Goal: Information Seeking & Learning: Learn about a topic

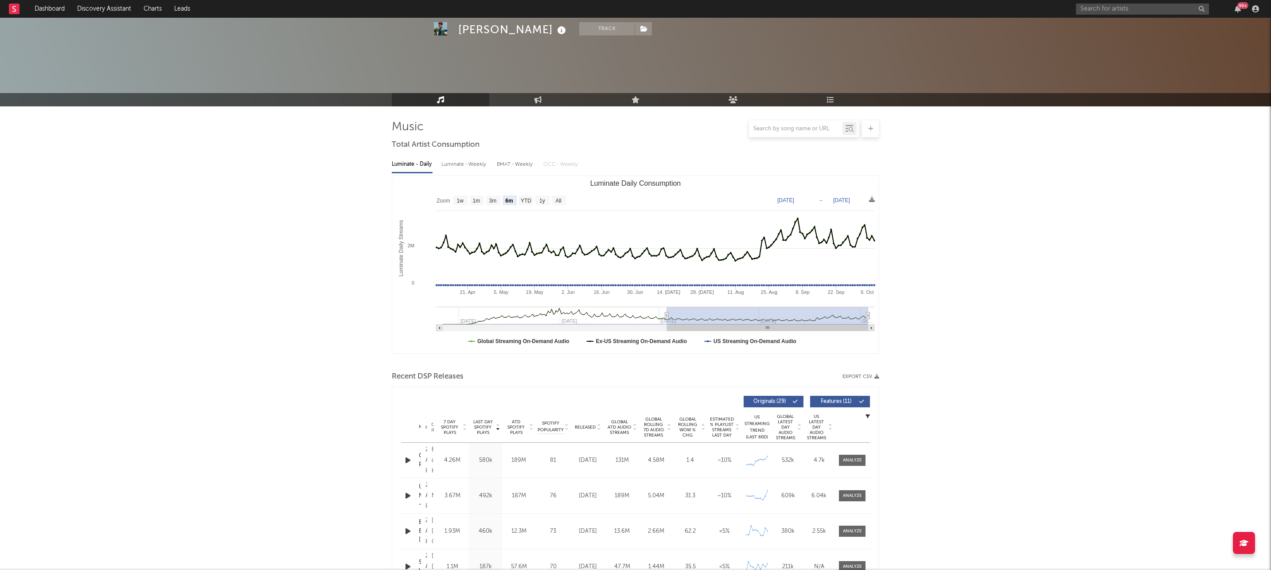
select select "6m"
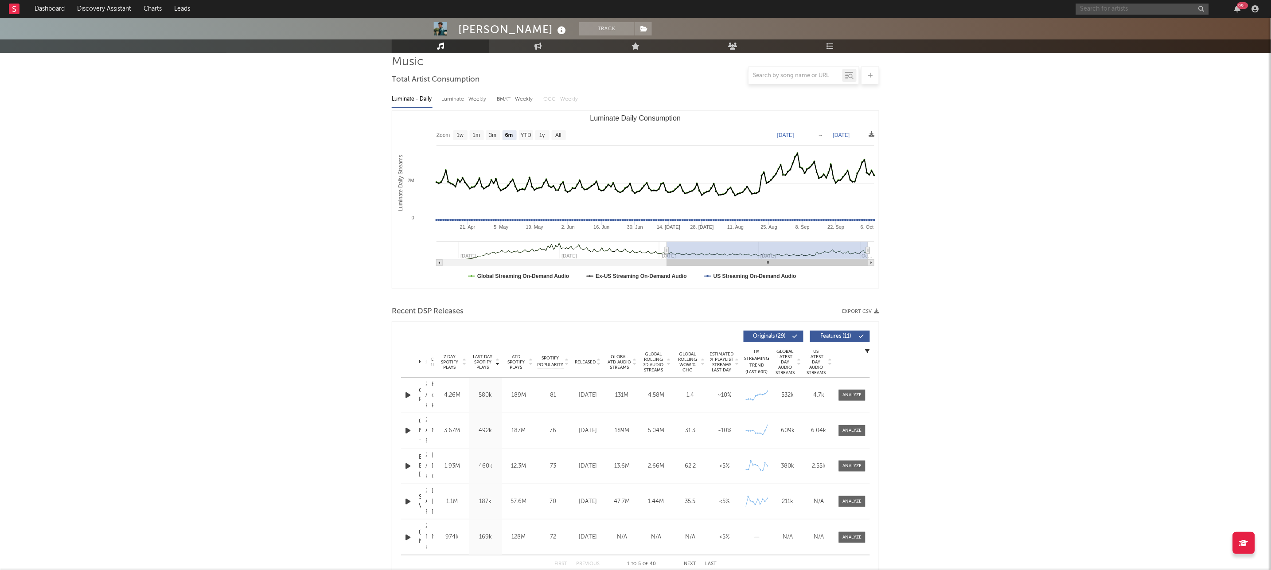
click at [1092, 8] on input "text" at bounding box center [1142, 9] width 133 height 11
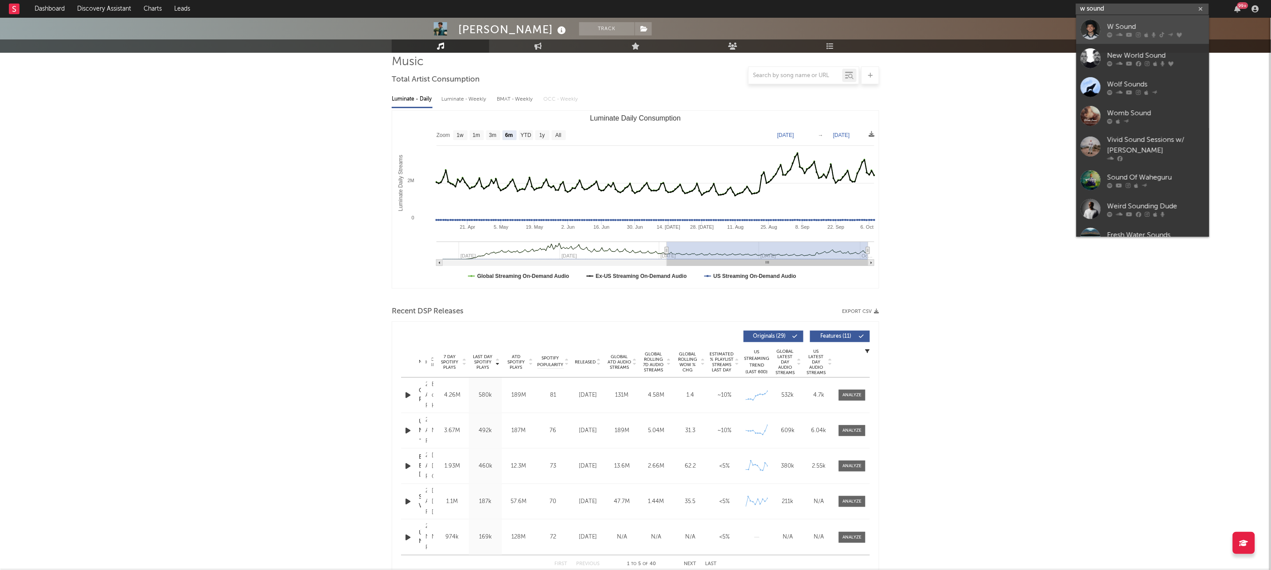
type input "w sound"
click at [1131, 28] on div "W Sound" at bounding box center [1155, 26] width 97 height 11
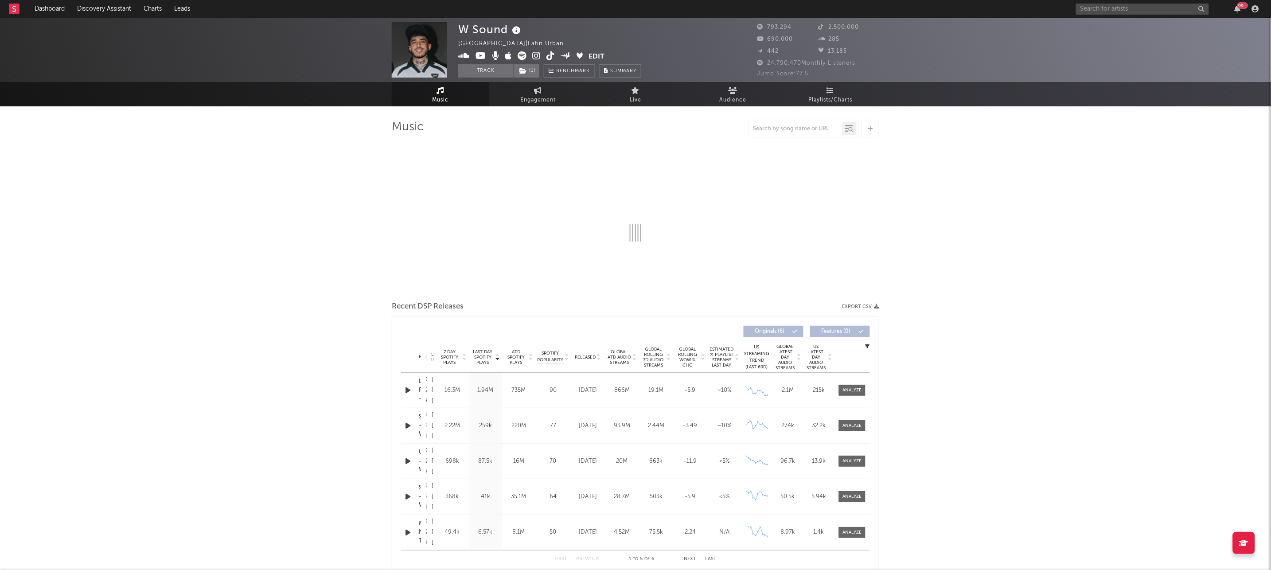
select select "6m"
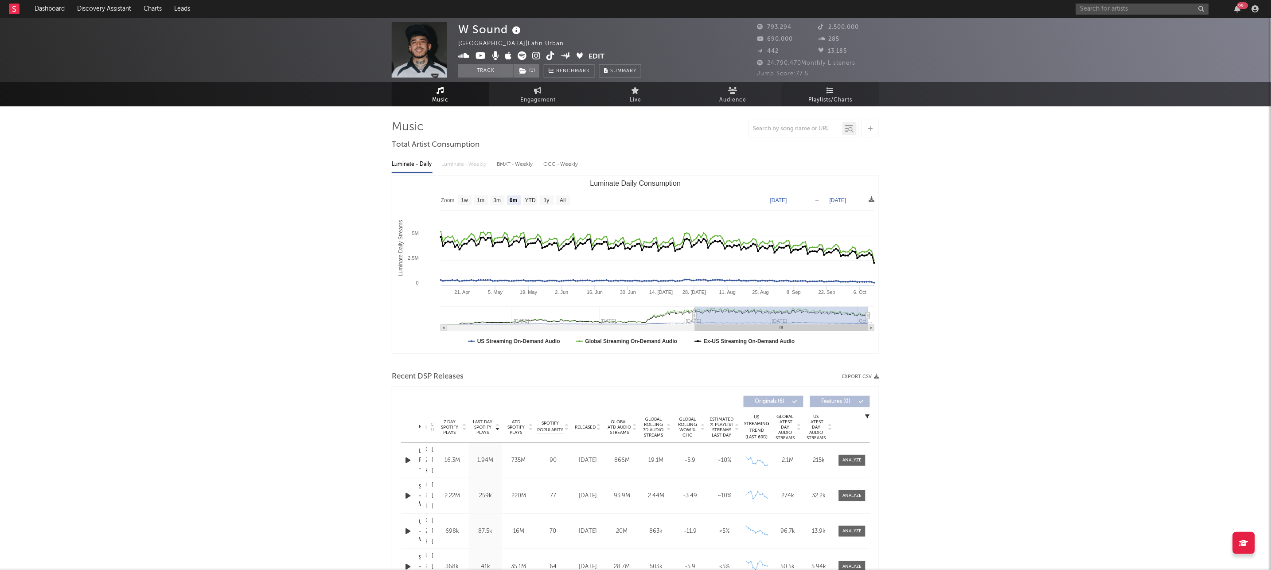
click at [828, 97] on span "Playlists/Charts" at bounding box center [831, 100] width 44 height 11
